Goal: Task Accomplishment & Management: Use online tool/utility

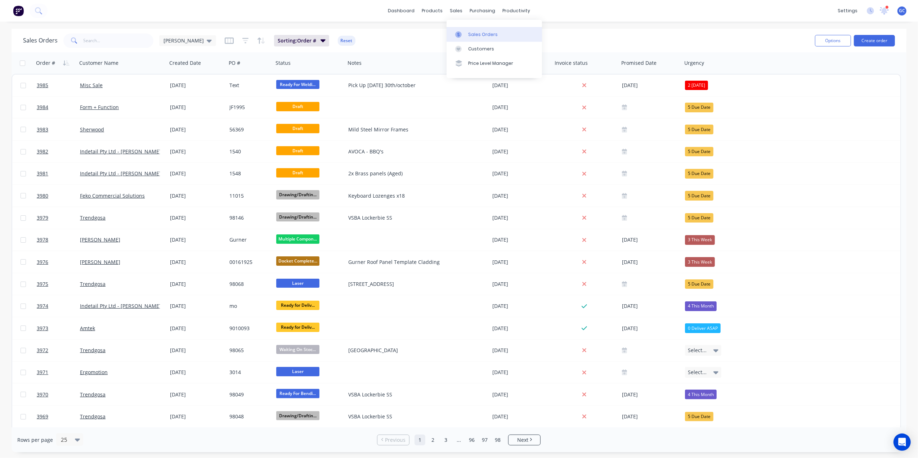
drag, startPoint x: 474, startPoint y: 32, endPoint x: 470, endPoint y: 33, distance: 4.2
click at [474, 32] on div "Sales Orders" at bounding box center [483, 34] width 30 height 6
click at [113, 40] on input "text" at bounding box center [119, 40] width 70 height 14
click at [123, 36] on input "text" at bounding box center [119, 40] width 70 height 14
click at [473, 32] on div "Sales Orders" at bounding box center [483, 34] width 30 height 6
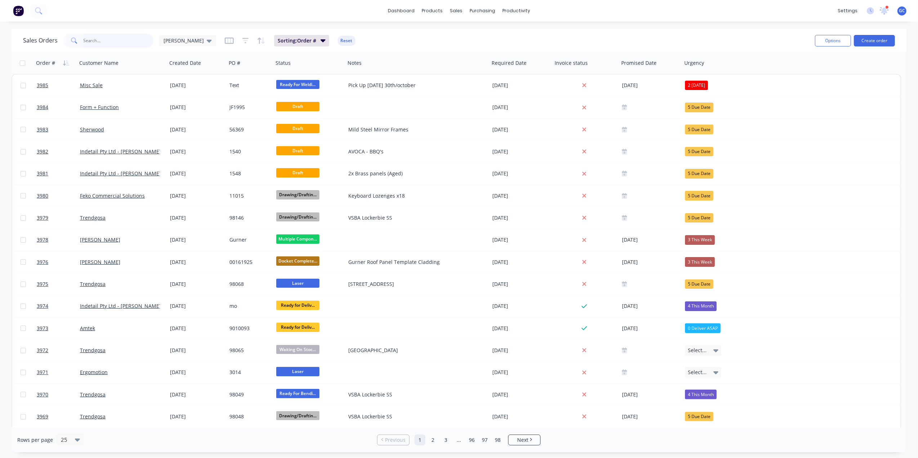
click at [126, 37] on input "text" at bounding box center [119, 40] width 70 height 14
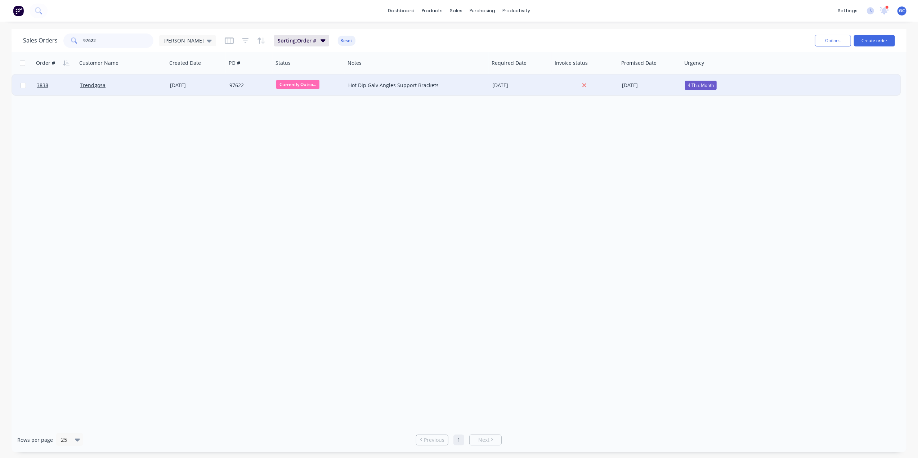
type input "97622"
click at [249, 85] on div "97622" at bounding box center [248, 85] width 39 height 7
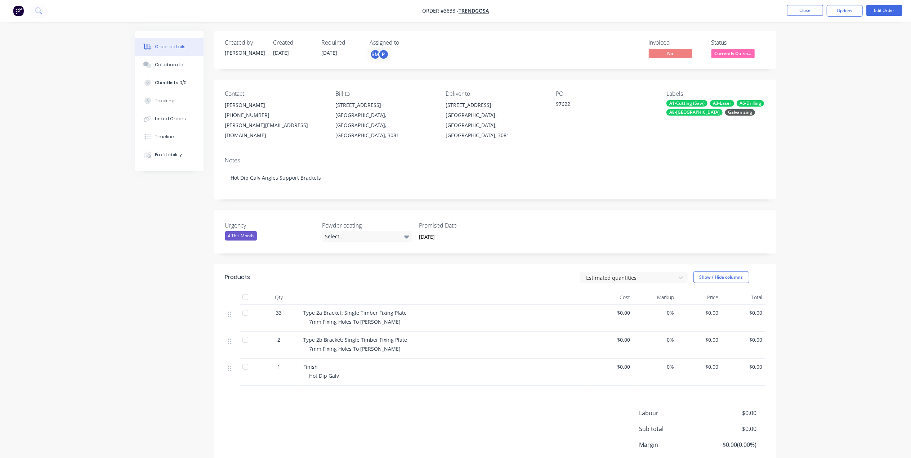
click at [730, 55] on span "Currently Outso..." at bounding box center [732, 53] width 43 height 9
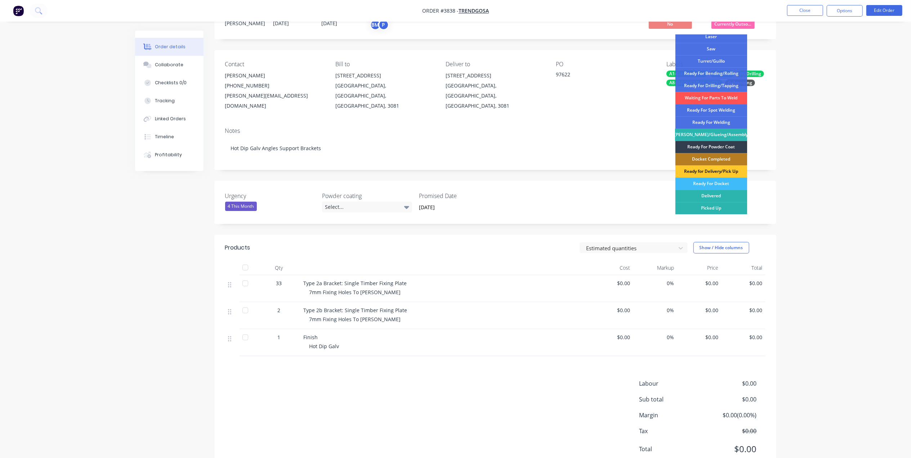
scroll to position [46, 0]
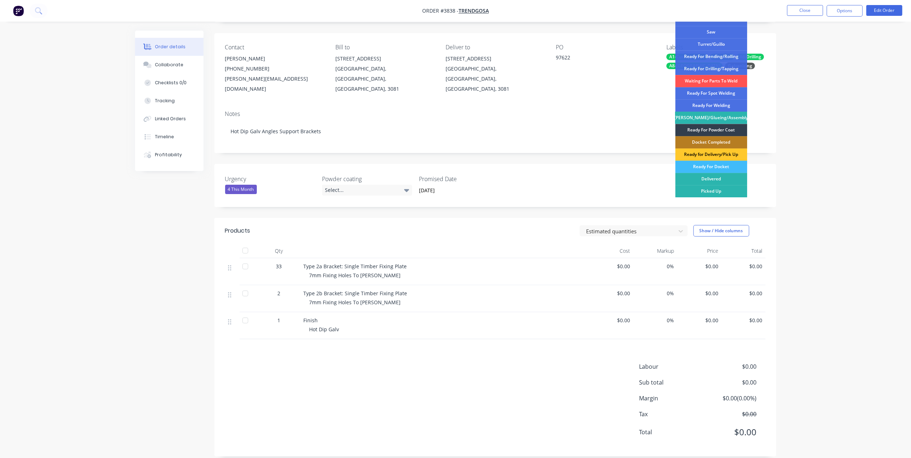
click at [727, 151] on div "Ready for Delivery/Pick Up" at bounding box center [711, 154] width 72 height 12
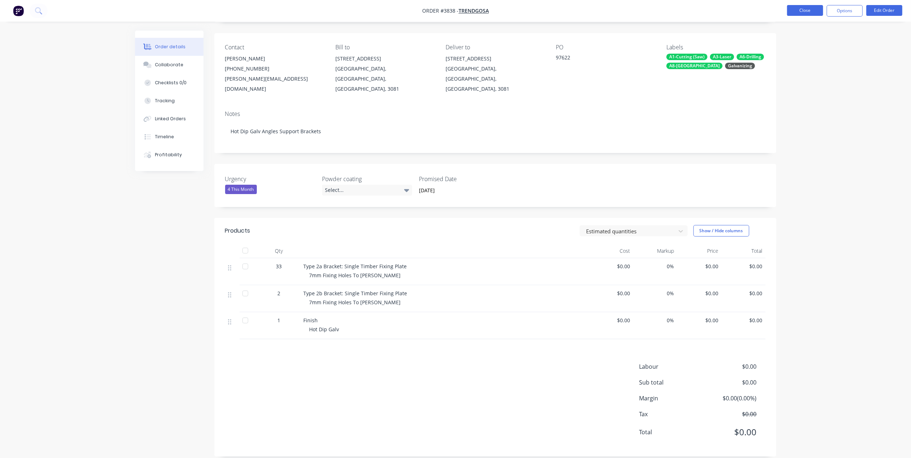
click at [807, 12] on button "Close" at bounding box center [805, 10] width 36 height 11
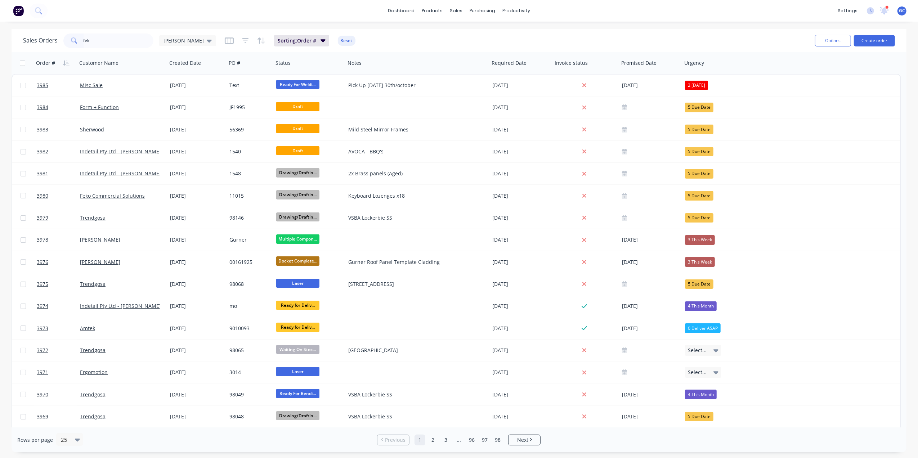
type input "feko"
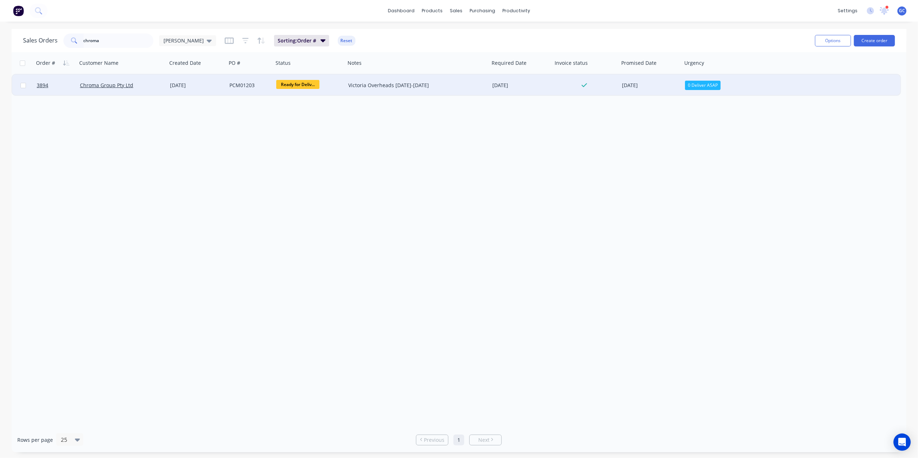
type input "chroma"
click at [293, 84] on span "Ready for Deliv..." at bounding box center [297, 84] width 43 height 9
click at [232, 152] on div "Order # Customer Name Created Date PO # Status Notes Required Date Invoice stat…" at bounding box center [459, 239] width 895 height 375
click at [133, 40] on input "chroma" at bounding box center [119, 40] width 70 height 14
drag, startPoint x: 125, startPoint y: 41, endPoint x: 21, endPoint y: 49, distance: 105.1
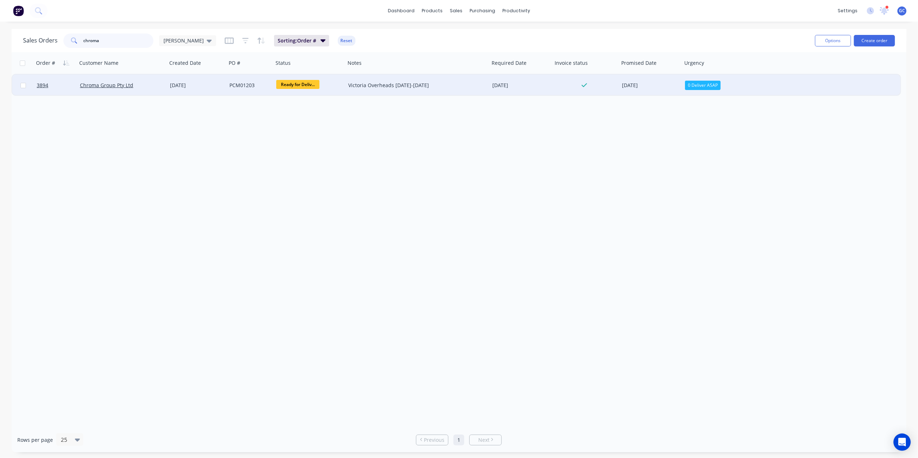
click at [21, 49] on div "Sales Orders chroma [PERSON_NAME] Sorting: Order # Reset Options Create order" at bounding box center [459, 40] width 895 height 23
type input "3948"
click at [409, 83] on div "Searoad Ferries" at bounding box center [413, 85] width 131 height 7
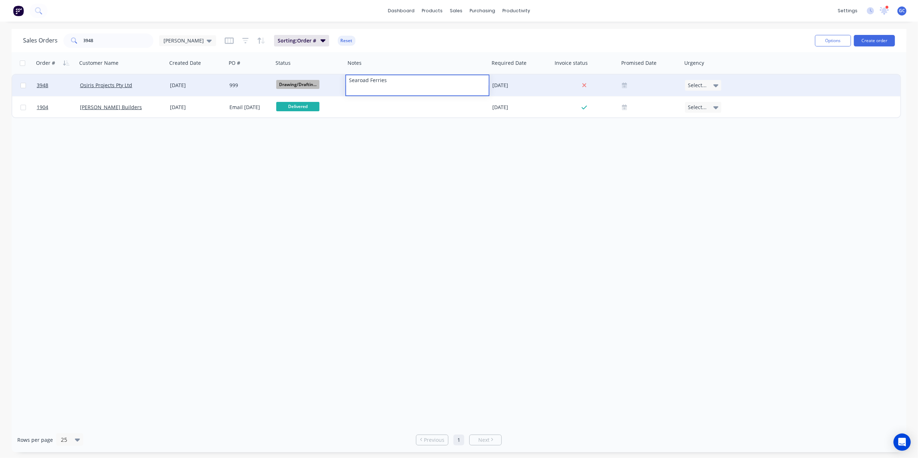
click at [228, 81] on div "999" at bounding box center [250, 86] width 47 height 22
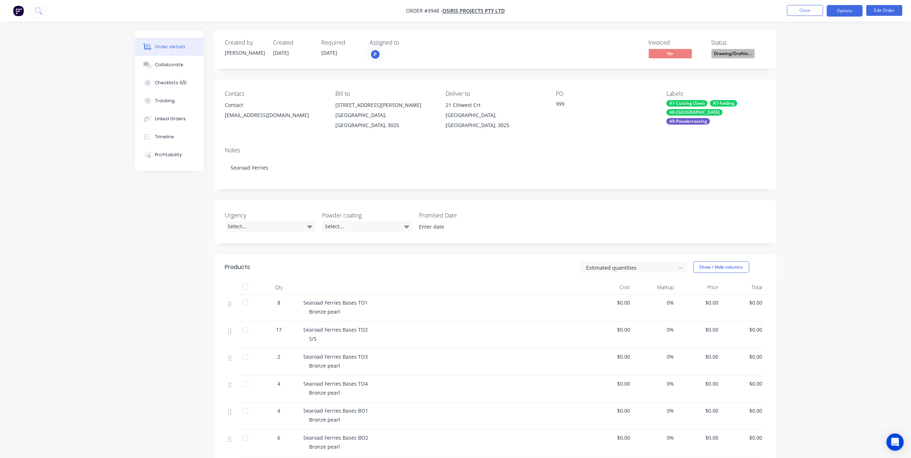
click at [844, 10] on button "Options" at bounding box center [844, 11] width 36 height 12
click at [812, 80] on button "Work Order" at bounding box center [822, 87] width 79 height 14
click at [813, 71] on div "Without pricing" at bounding box center [823, 72] width 66 height 10
click at [791, 6] on button "Close" at bounding box center [805, 10] width 36 height 11
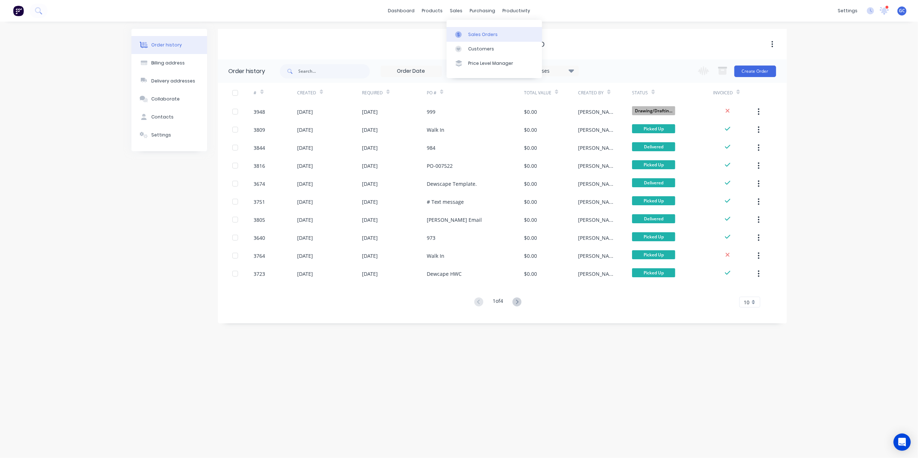
click at [470, 33] on div "Sales Orders" at bounding box center [483, 34] width 30 height 6
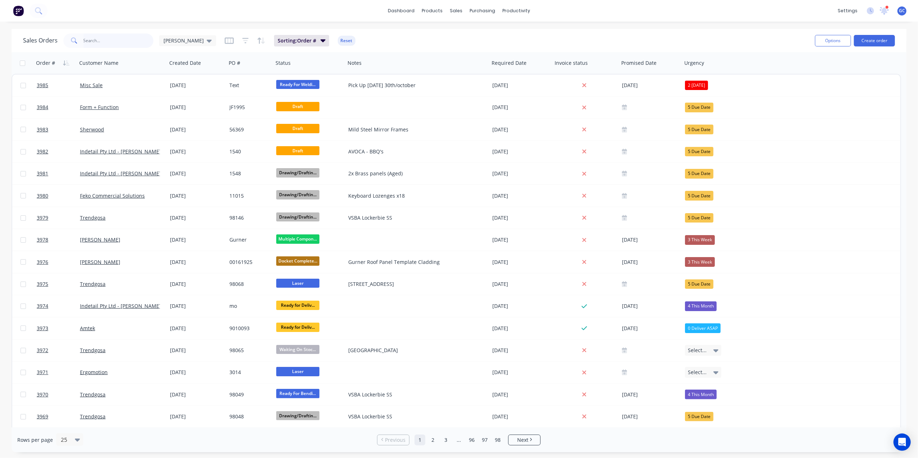
click at [131, 39] on input "text" at bounding box center [119, 40] width 70 height 14
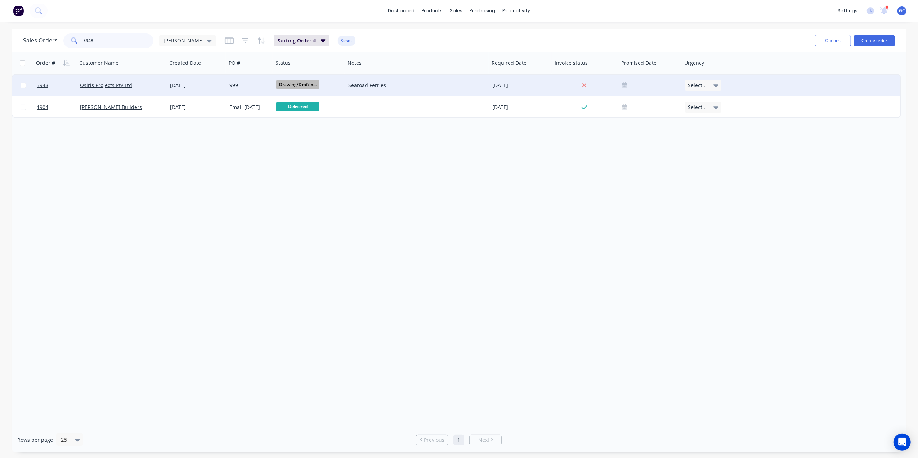
type input "3948"
click at [220, 82] on div "[DATE]" at bounding box center [197, 85] width 54 height 7
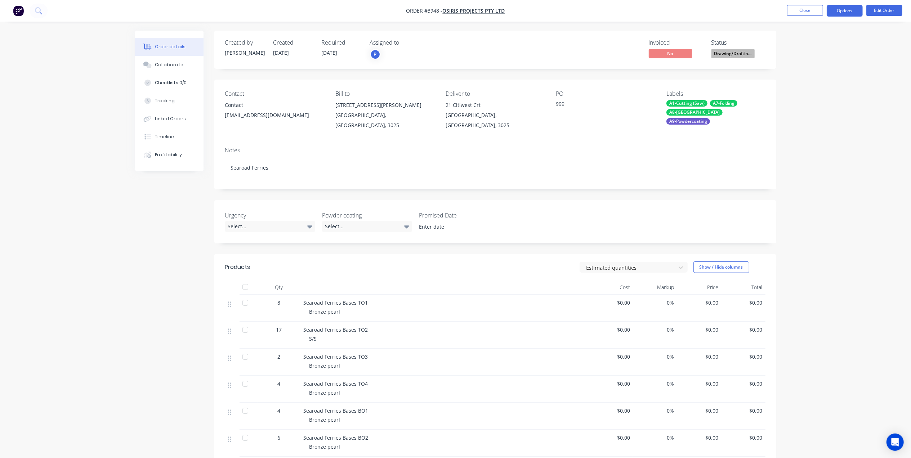
click at [839, 13] on button "Options" at bounding box center [844, 11] width 36 height 12
click at [817, 89] on div "Work Order" at bounding box center [823, 87] width 66 height 10
click at [817, 76] on div "Without pricing" at bounding box center [823, 72] width 66 height 10
click at [818, 6] on button "Close" at bounding box center [805, 10] width 36 height 11
